Goal: Information Seeking & Learning: Learn about a topic

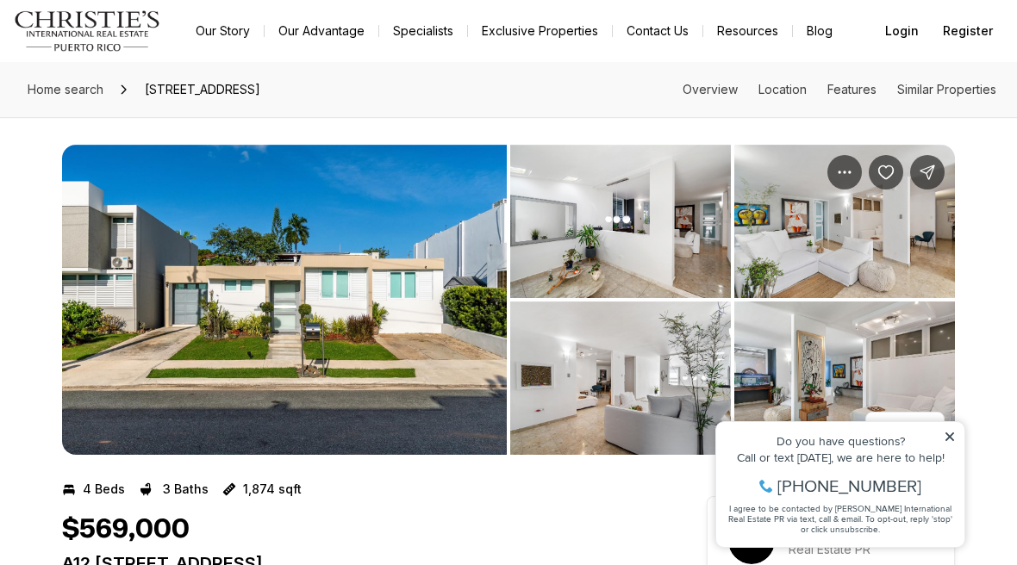
scroll to position [103, 0]
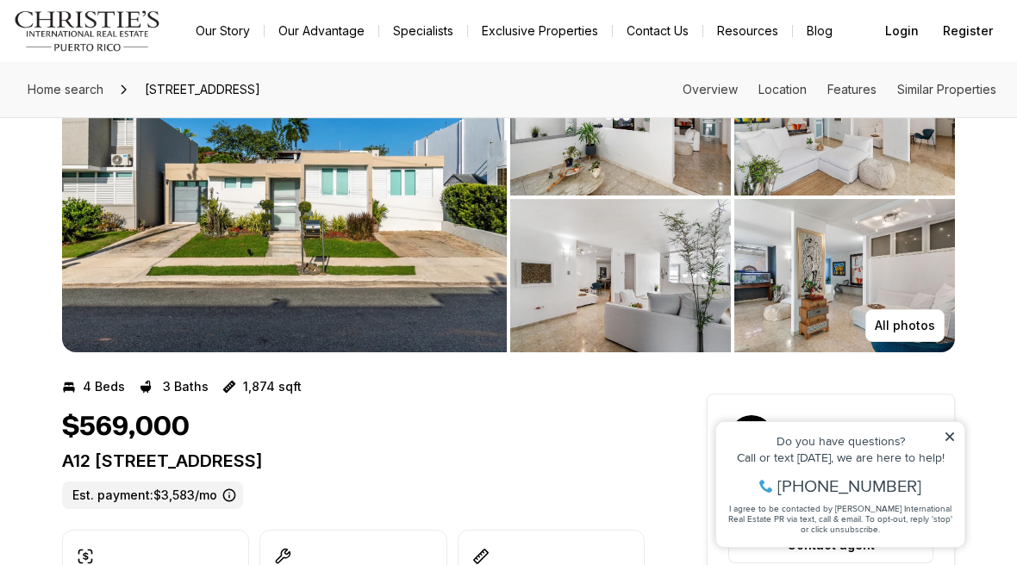
click at [600, 289] on img "View image gallery" at bounding box center [620, 275] width 221 height 153
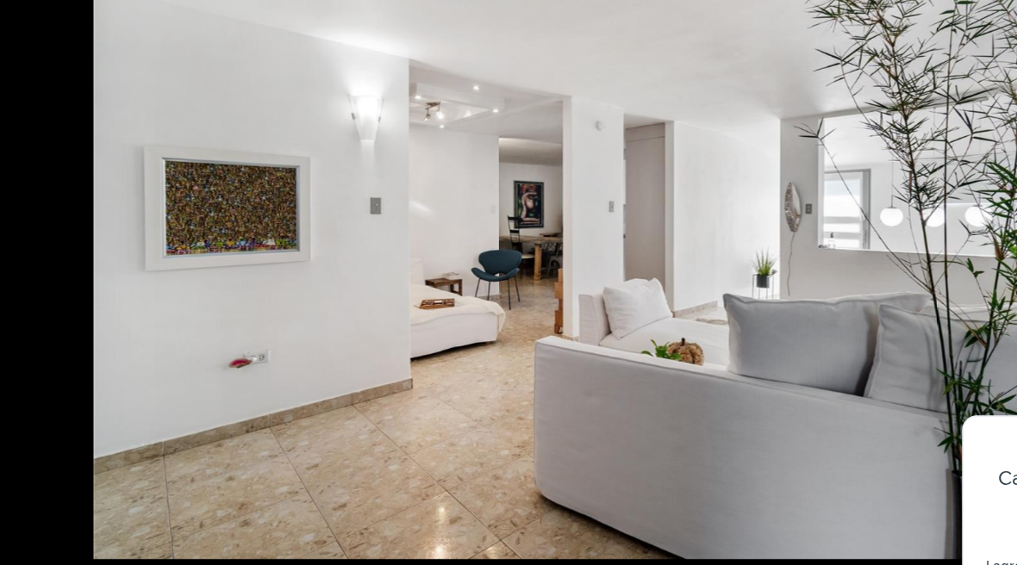
scroll to position [169, 0]
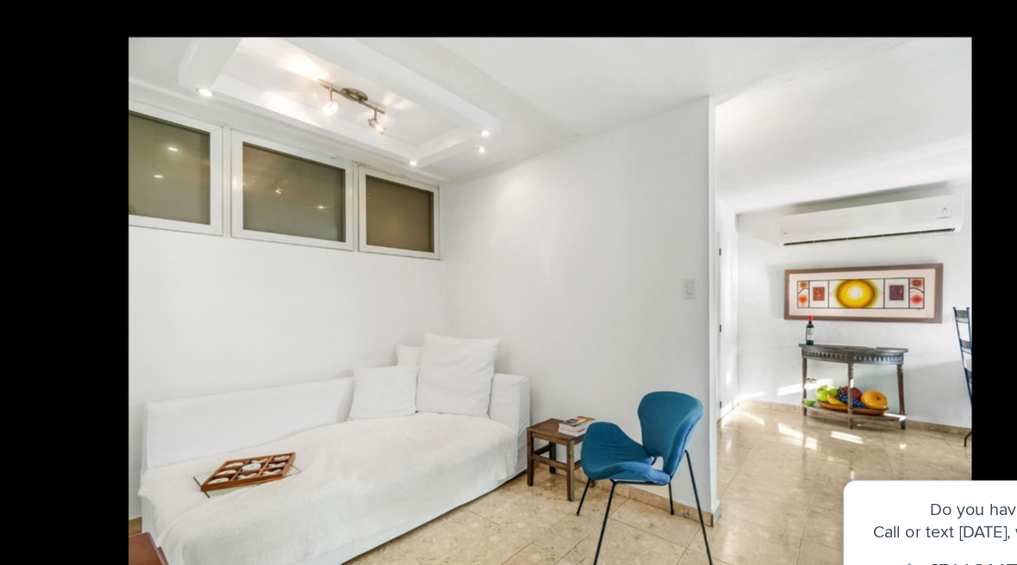
click at [656, 109] on img "6 of 21" at bounding box center [508, 307] width 594 height 396
click at [652, 128] on img "6 of 21" at bounding box center [508, 307] width 594 height 396
click at [706, 222] on img "6 of 21" at bounding box center [508, 307] width 594 height 396
click at [32, 62] on li "6 of 21" at bounding box center [508, 307] width 1017 height 490
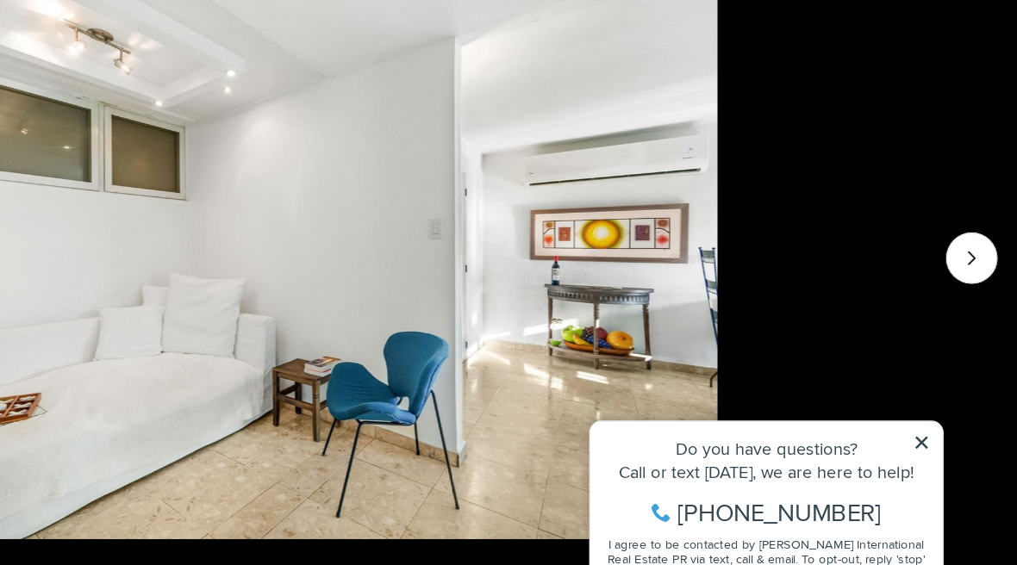
click at [976, 298] on icon "Next slide" at bounding box center [984, 306] width 17 height 17
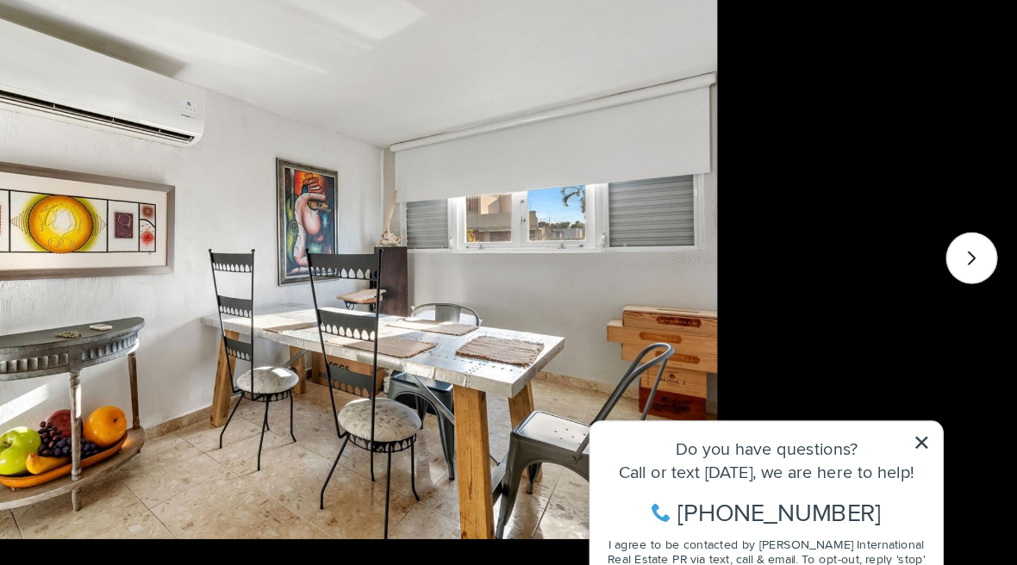
click at [976, 298] on icon "Next slide" at bounding box center [984, 306] width 17 height 17
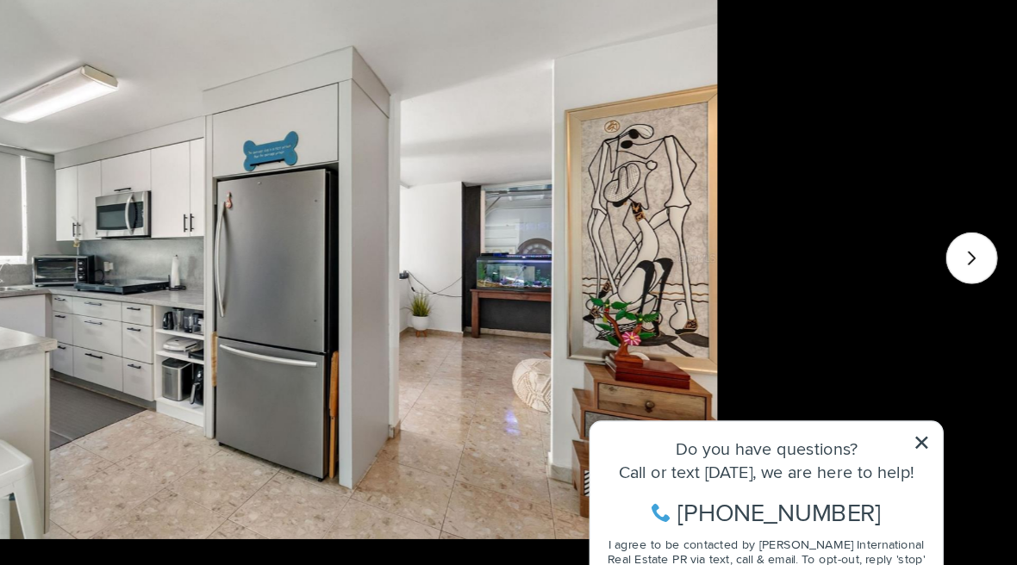
click at [646, 310] on img "8 of 21" at bounding box center [508, 307] width 594 height 396
click at [651, 309] on img "8 of 21" at bounding box center [508, 307] width 594 height 396
click at [648, 311] on img "8 of 21" at bounding box center [508, 307] width 594 height 396
click at [647, 310] on img "8 of 21" at bounding box center [508, 307] width 594 height 396
click at [684, 109] on img "8 of 21" at bounding box center [508, 307] width 594 height 396
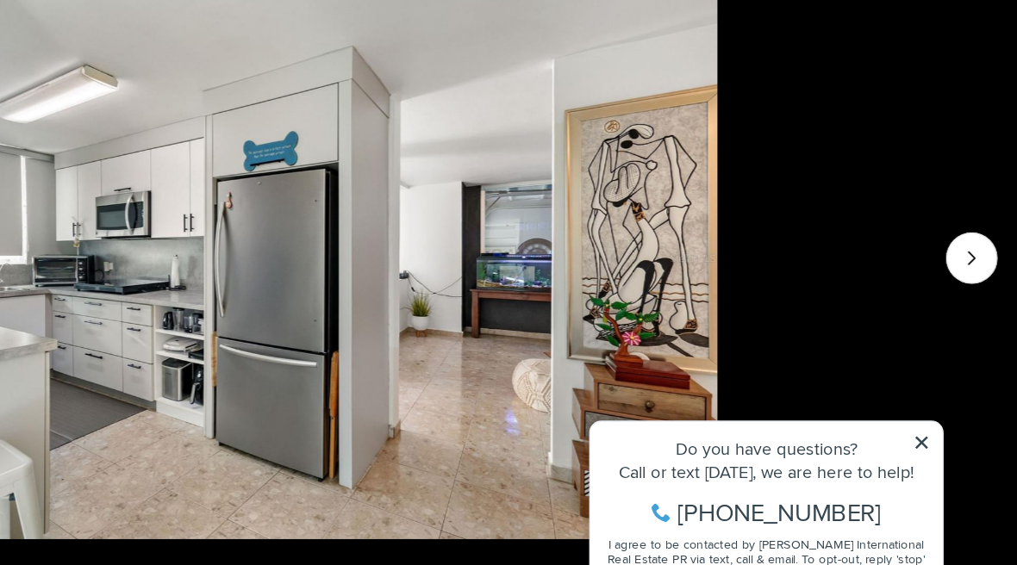
click at [684, 109] on img "8 of 21" at bounding box center [508, 307] width 594 height 396
click at [695, 109] on img "8 of 21" at bounding box center [508, 307] width 594 height 396
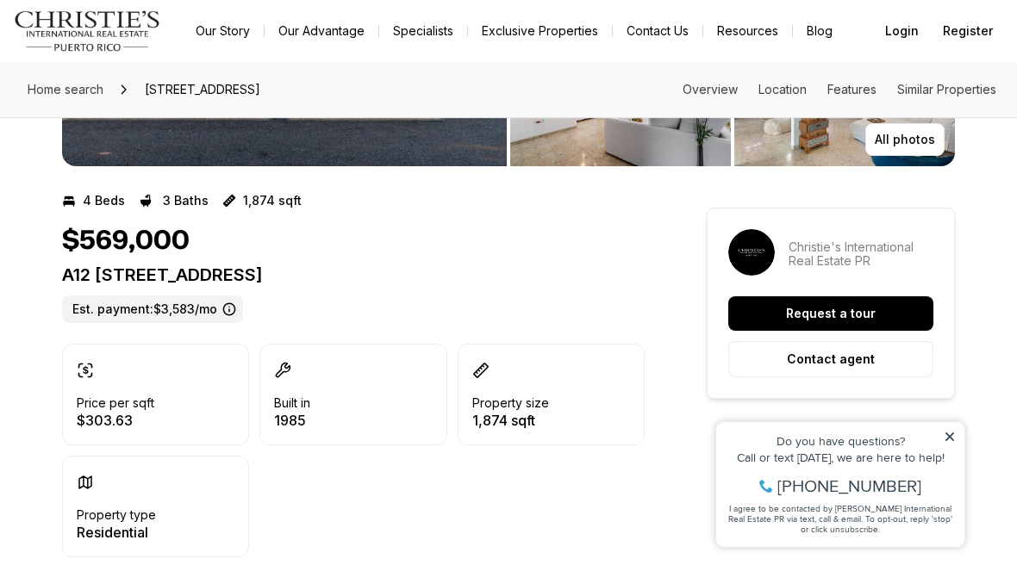
scroll to position [288, 0]
